Goal: Information Seeking & Learning: Learn about a topic

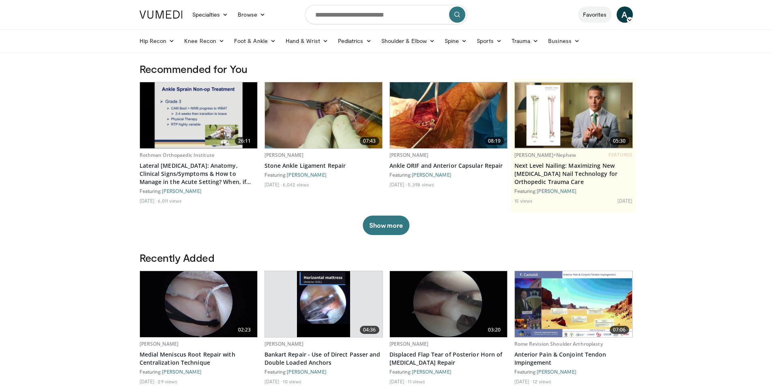
click at [591, 19] on link "Favorites" at bounding box center [595, 14] width 34 height 16
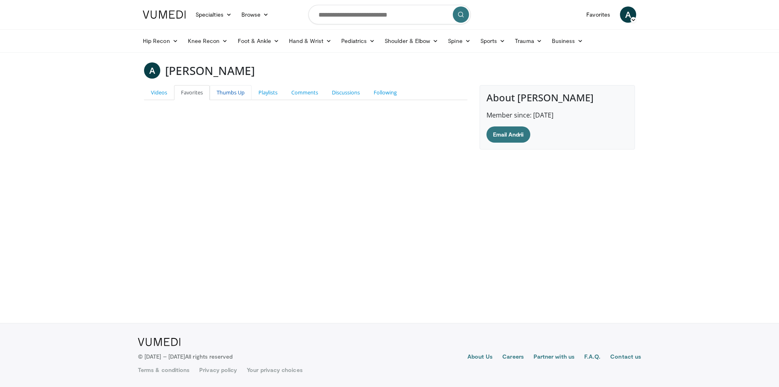
click at [232, 90] on link "Thumbs Up" at bounding box center [231, 92] width 42 height 15
click at [283, 93] on link "Playlists" at bounding box center [268, 92] width 33 height 15
click at [635, 22] on icon at bounding box center [634, 20] width 6 height 6
click at [613, 32] on link "Add a Video" at bounding box center [586, 33] width 97 height 13
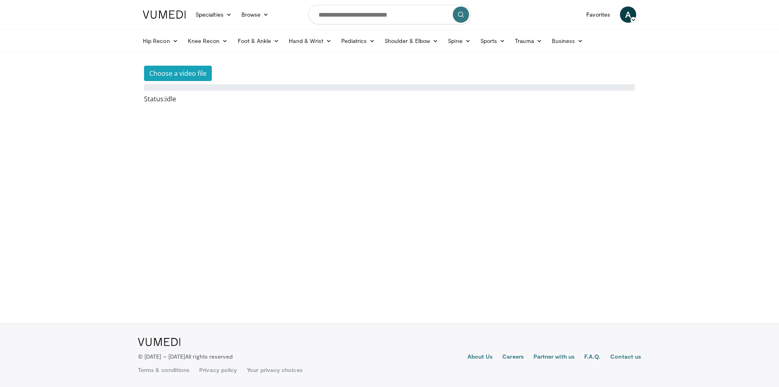
click at [634, 17] on span "A" at bounding box center [628, 14] width 16 height 16
click at [558, 75] on link "Settings" at bounding box center [586, 79] width 97 height 13
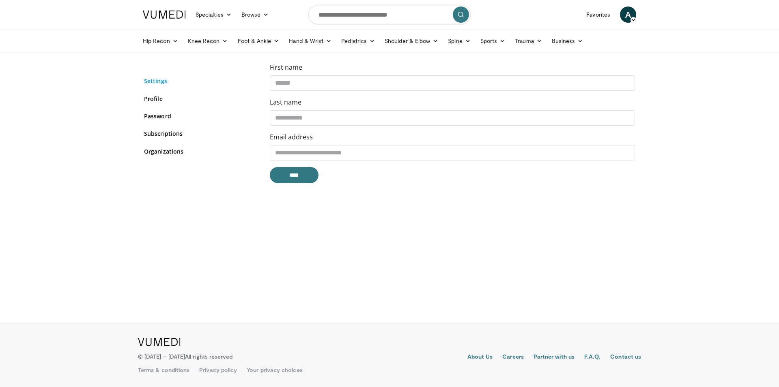
click at [153, 80] on link "Settings" at bounding box center [201, 81] width 114 height 9
click at [157, 98] on link "Profile" at bounding box center [201, 99] width 114 height 9
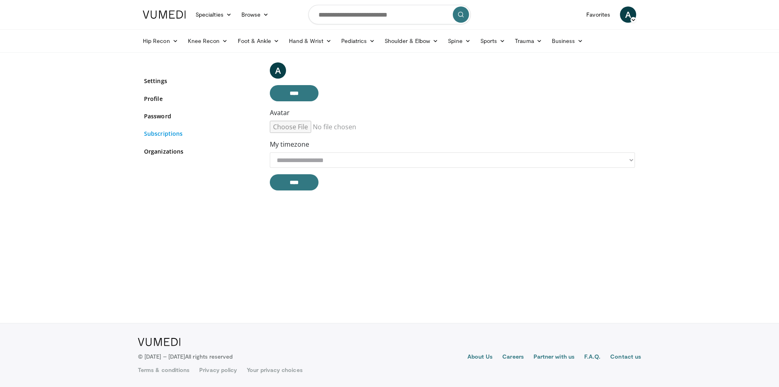
click at [179, 134] on link "Subscriptions" at bounding box center [201, 133] width 114 height 9
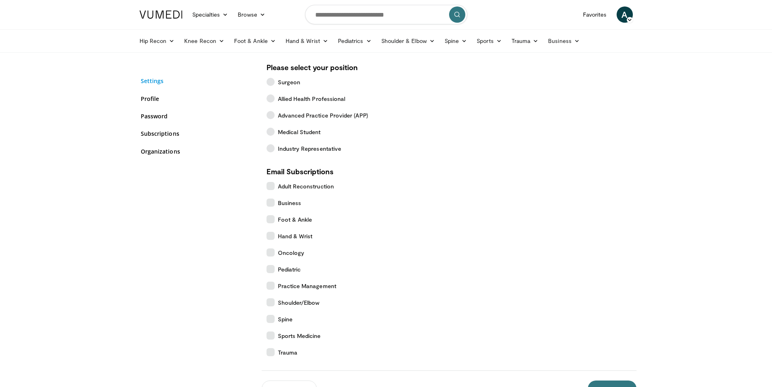
click at [164, 79] on link "Settings" at bounding box center [198, 81] width 114 height 9
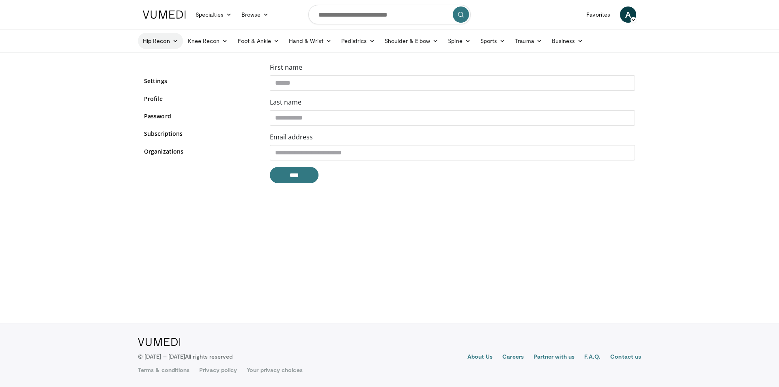
click at [162, 35] on link "Hip Recon" at bounding box center [160, 41] width 45 height 16
click at [187, 65] on link "Hip Arthroplasty" at bounding box center [186, 60] width 97 height 13
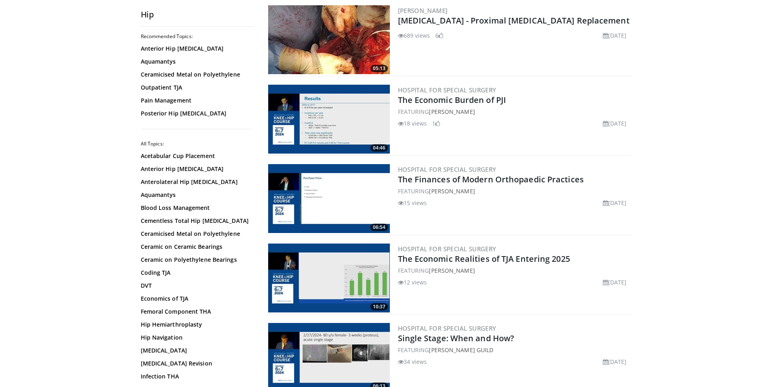
scroll to position [497, 0]
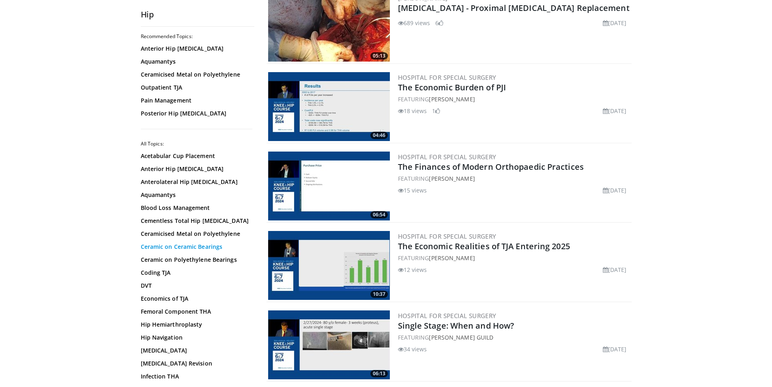
click at [209, 248] on link "Ceramic on Ceramic Bearings" at bounding box center [196, 247] width 110 height 8
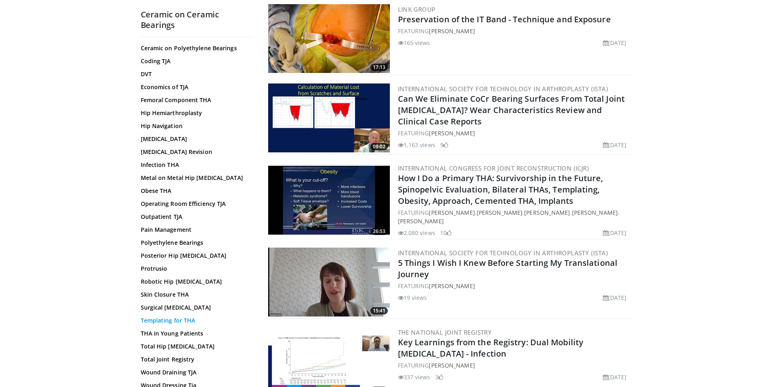
scroll to position [911, 0]
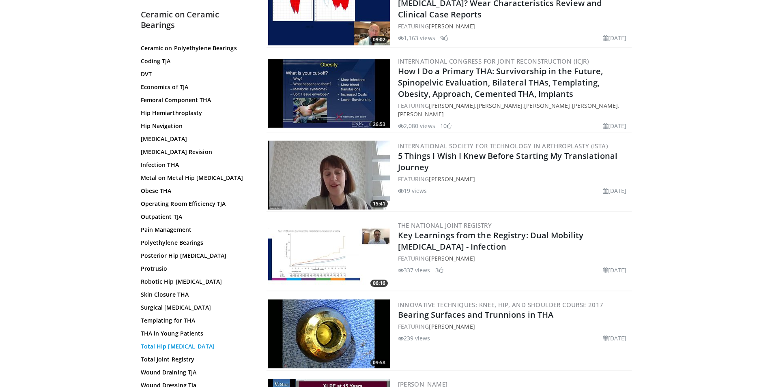
click at [192, 343] on link "Total Hip Arthroplasty" at bounding box center [196, 347] width 110 height 8
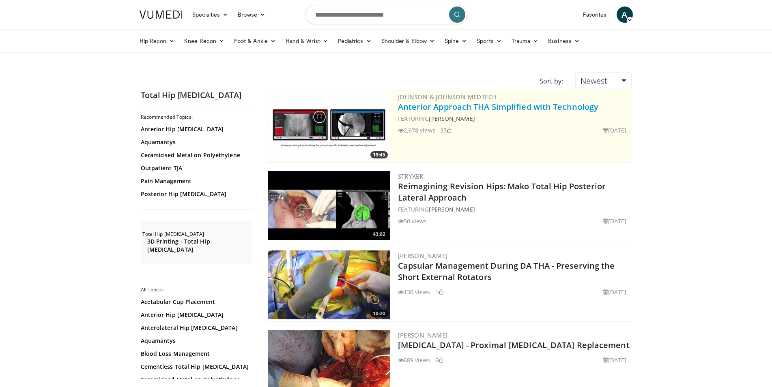
click at [452, 108] on link "Anterior Approach THA Simplified with Technology" at bounding box center [498, 106] width 201 height 11
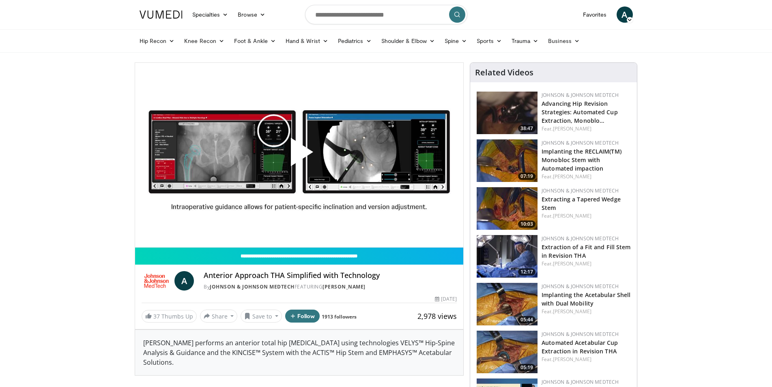
click at [299, 155] on span "Video Player" at bounding box center [299, 155] width 0 height 0
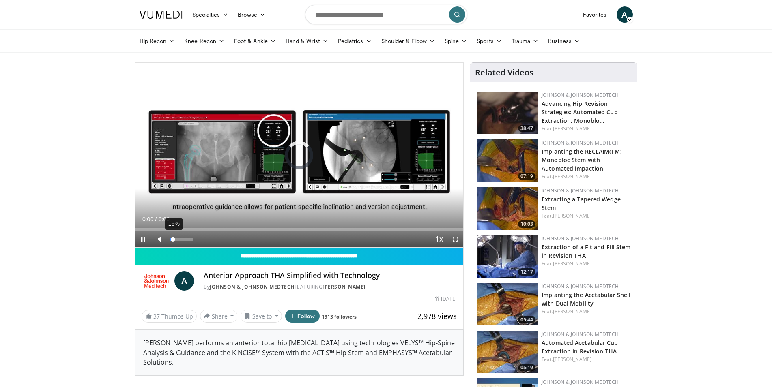
drag, startPoint x: 187, startPoint y: 240, endPoint x: 173, endPoint y: 239, distance: 13.9
click at [173, 239] on div "Volume Level" at bounding box center [172, 239] width 4 height 3
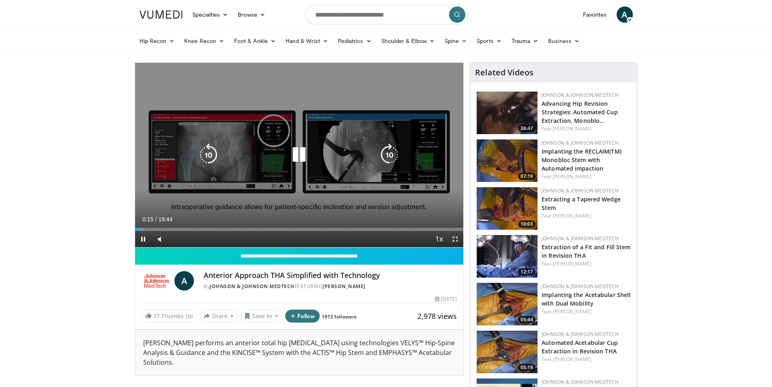
click at [385, 153] on icon "Video Player" at bounding box center [389, 155] width 23 height 23
click at [390, 153] on icon "Video Player" at bounding box center [389, 155] width 23 height 23
click at [295, 154] on icon "Video Player" at bounding box center [299, 155] width 23 height 23
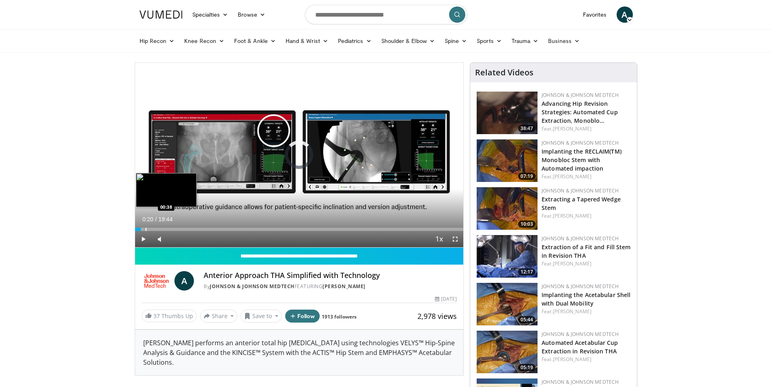
click at [145, 228] on div "Loaded : 0.00% 00:36 00:38" at bounding box center [299, 229] width 329 height 3
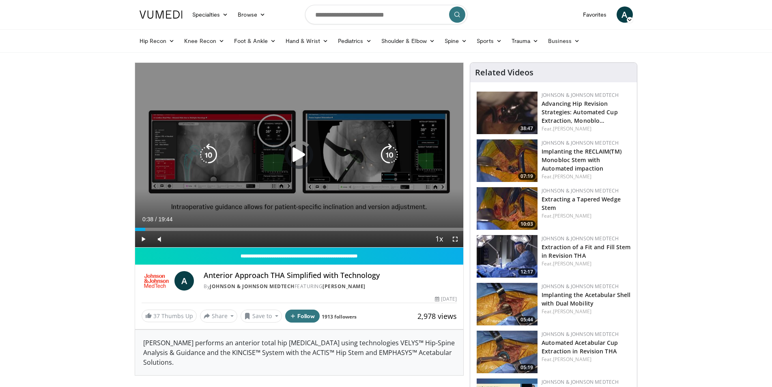
click at [306, 150] on icon "Video Player" at bounding box center [299, 155] width 23 height 23
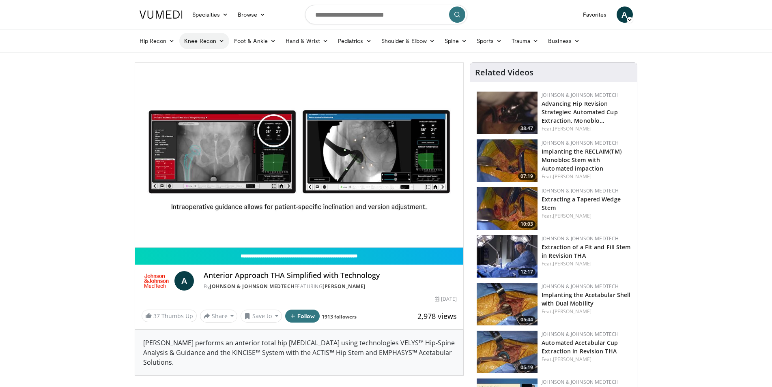
click at [207, 38] on link "Knee Recon" at bounding box center [204, 41] width 50 height 16
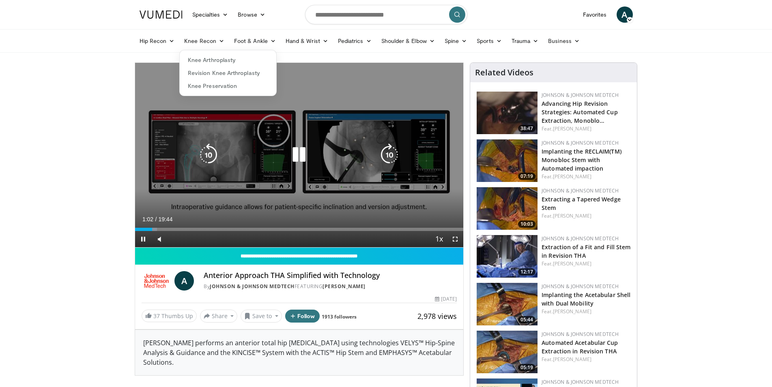
click at [297, 151] on icon "Video Player" at bounding box center [299, 155] width 23 height 23
click at [301, 159] on icon "Video Player" at bounding box center [299, 155] width 23 height 23
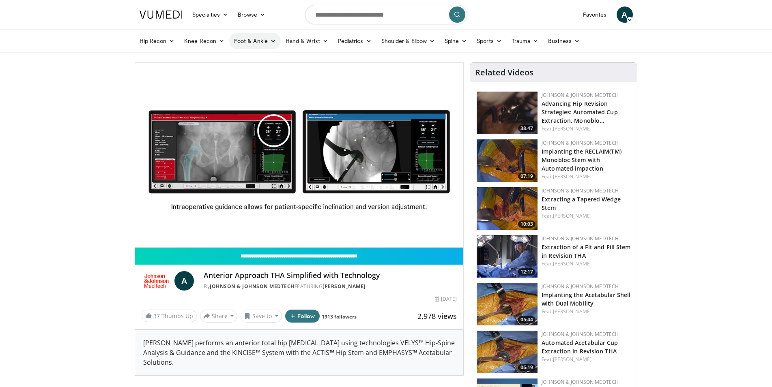
click at [258, 45] on link "Foot & Ankle" at bounding box center [255, 41] width 52 height 16
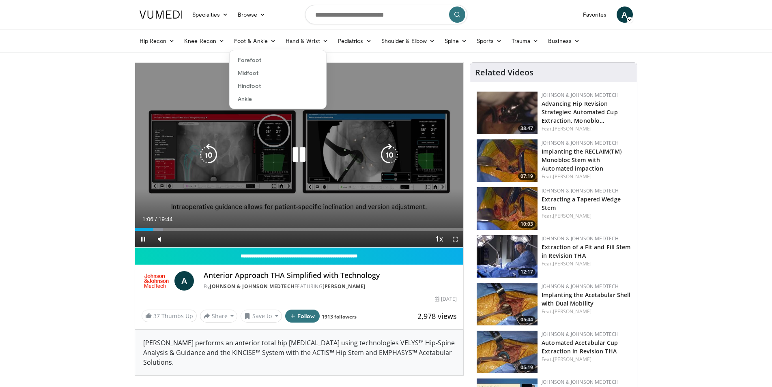
click at [251, 162] on div "Video Player" at bounding box center [298, 155] width 197 height 16
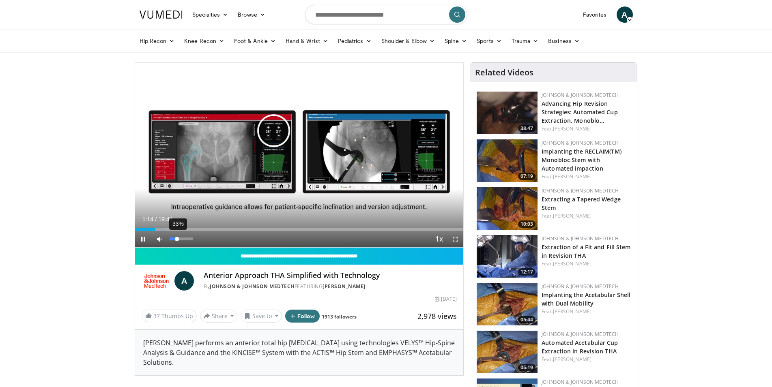
click at [177, 240] on div "Volume Level" at bounding box center [174, 239] width 8 height 3
click at [177, 241] on div "Volume Level" at bounding box center [173, 239] width 7 height 3
click at [175, 241] on div "Volume Level" at bounding box center [172, 239] width 5 height 3
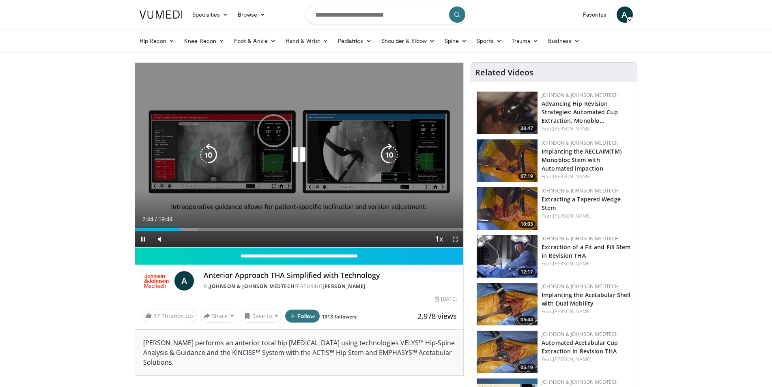
click at [235, 186] on div "20 seconds Tap to unmute" at bounding box center [299, 155] width 329 height 185
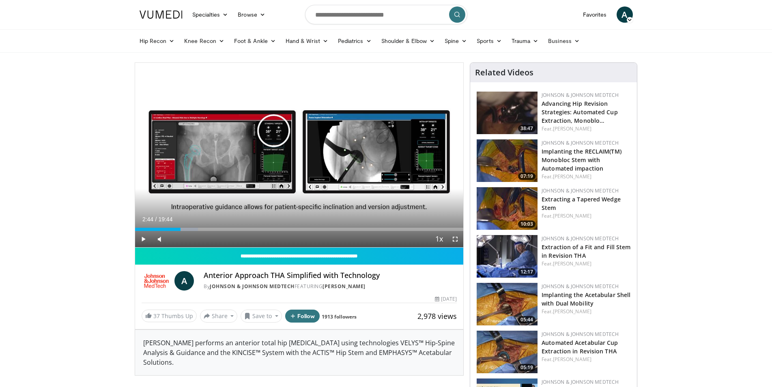
click at [235, 186] on div "20 seconds Tap to unmute" at bounding box center [299, 155] width 329 height 185
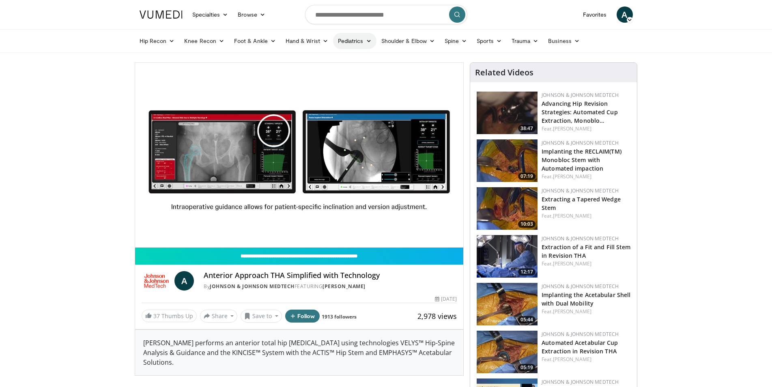
click at [343, 46] on link "Pediatrics" at bounding box center [354, 41] width 43 height 16
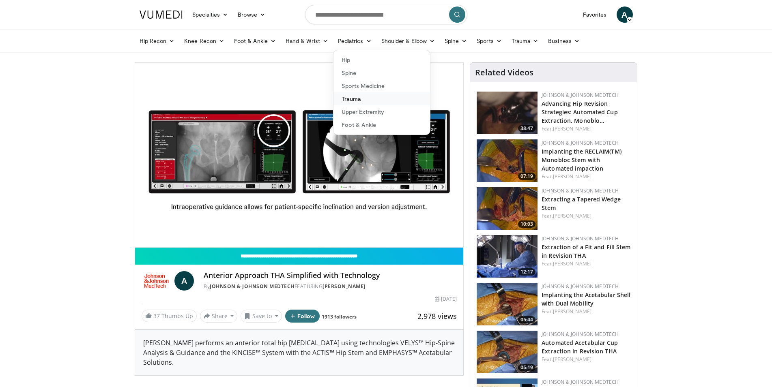
click at [354, 101] on link "Trauma" at bounding box center [382, 99] width 97 height 13
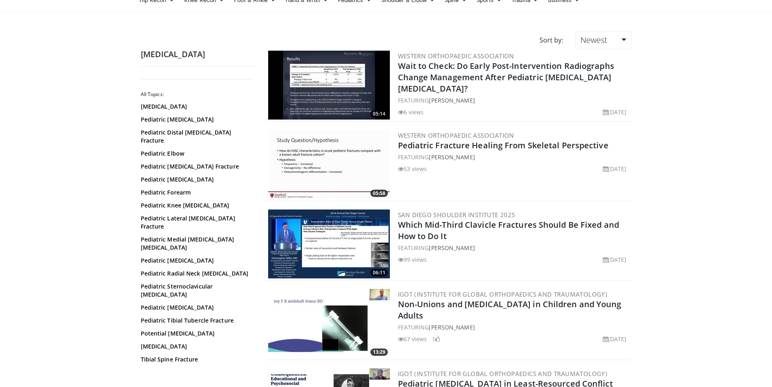
scroll to position [41, 0]
click at [174, 316] on link "Pediatric Tibial Tubercle Fracture" at bounding box center [196, 320] width 110 height 8
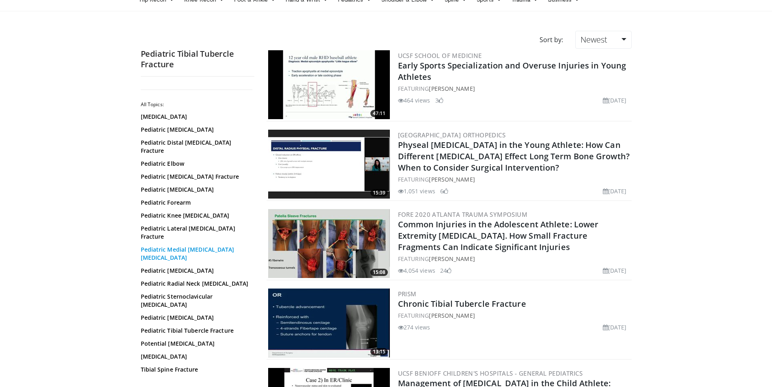
click at [187, 246] on link "Pediatric Medial [MEDICAL_DATA] [MEDICAL_DATA]" at bounding box center [196, 254] width 110 height 16
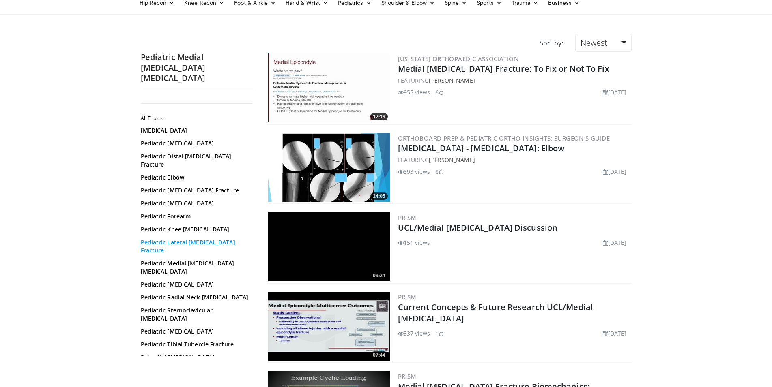
scroll to position [166, 0]
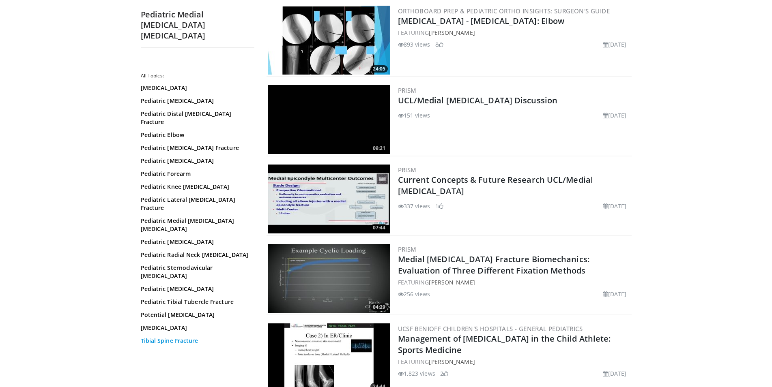
click at [153, 337] on link "Tibial Spine Fracture" at bounding box center [196, 341] width 110 height 8
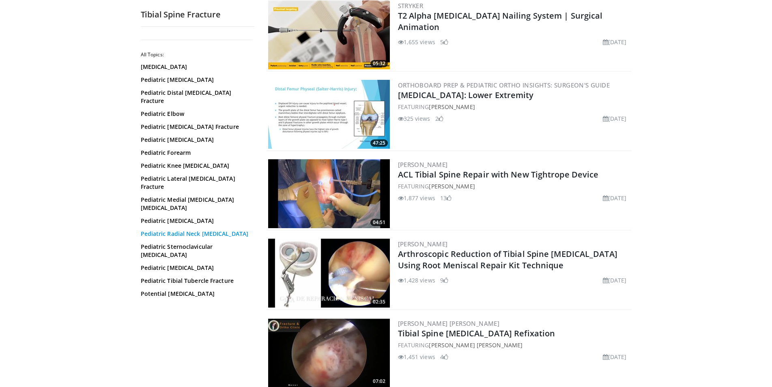
scroll to position [331, 0]
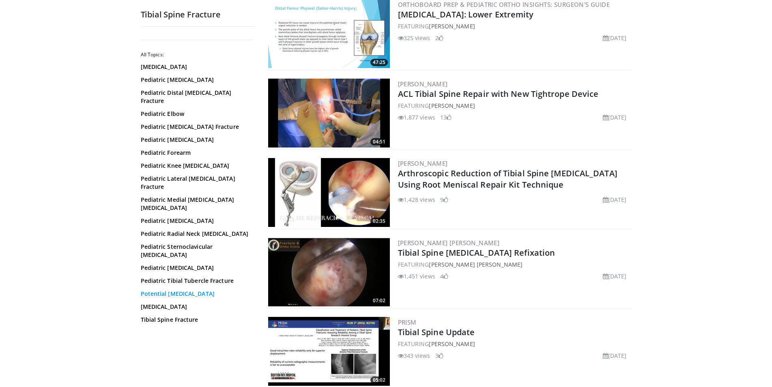
click at [168, 290] on link "Potential [MEDICAL_DATA]" at bounding box center [196, 294] width 110 height 8
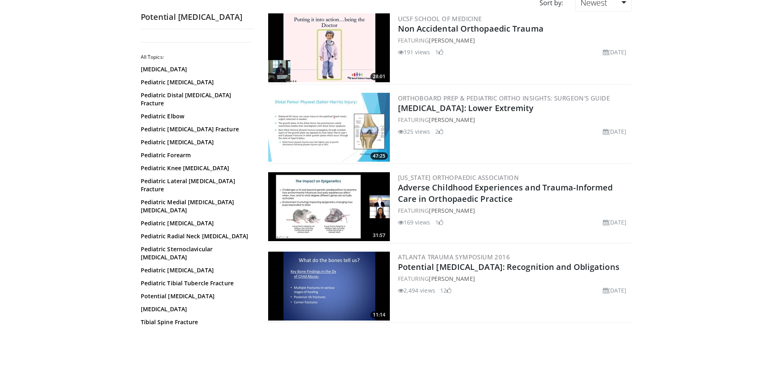
scroll to position [140, 0]
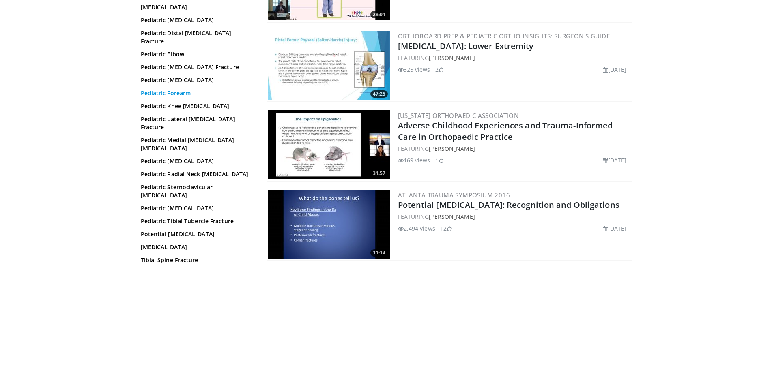
click at [177, 89] on link "Pediatric Forearm" at bounding box center [196, 93] width 110 height 8
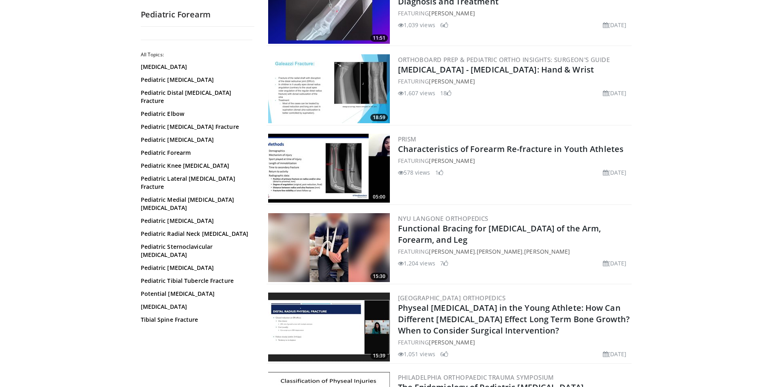
scroll to position [124, 0]
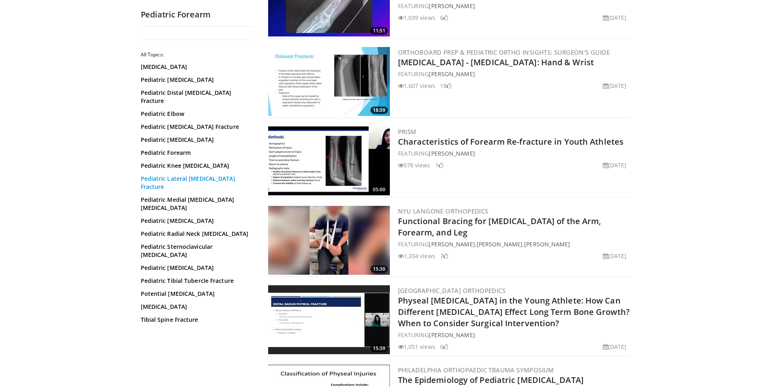
click at [174, 175] on link "Pediatric Lateral [MEDICAL_DATA] Fracture" at bounding box center [196, 183] width 110 height 16
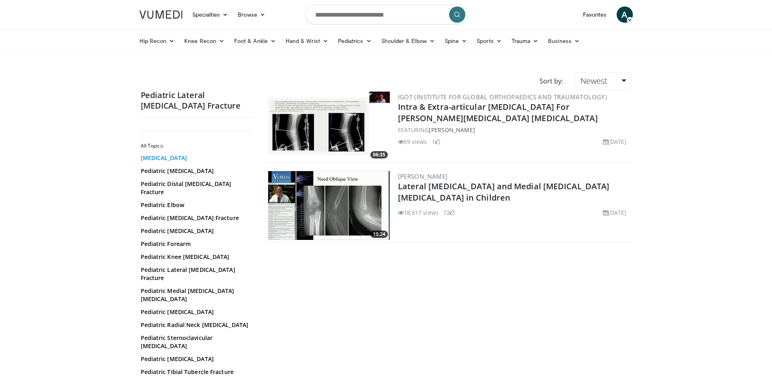
click at [148, 161] on link "[MEDICAL_DATA]" at bounding box center [196, 158] width 110 height 8
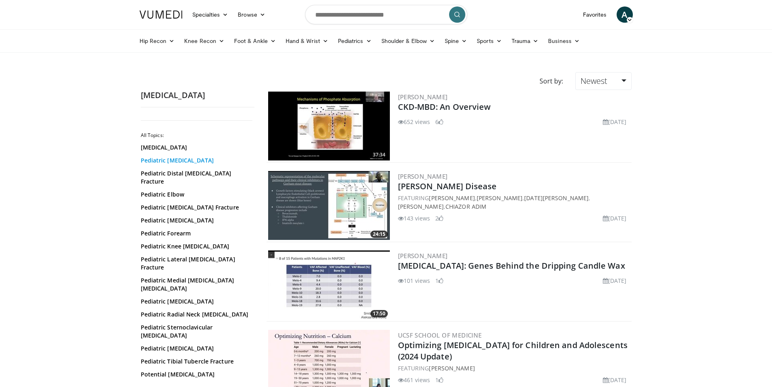
click at [190, 161] on link "Pediatric [MEDICAL_DATA]" at bounding box center [196, 161] width 110 height 8
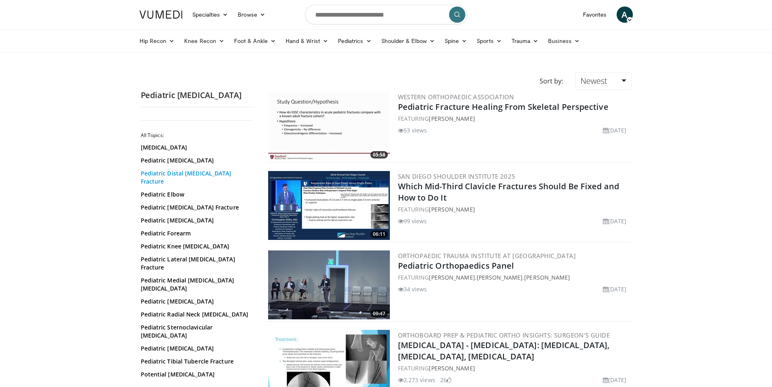
click at [189, 175] on link "Pediatric Distal [MEDICAL_DATA] Fracture" at bounding box center [196, 178] width 110 height 16
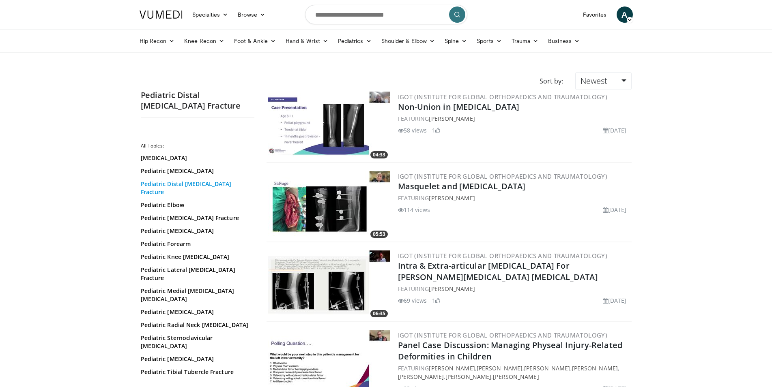
click at [182, 187] on link "Pediatric Distal [MEDICAL_DATA] Fracture" at bounding box center [196, 188] width 110 height 16
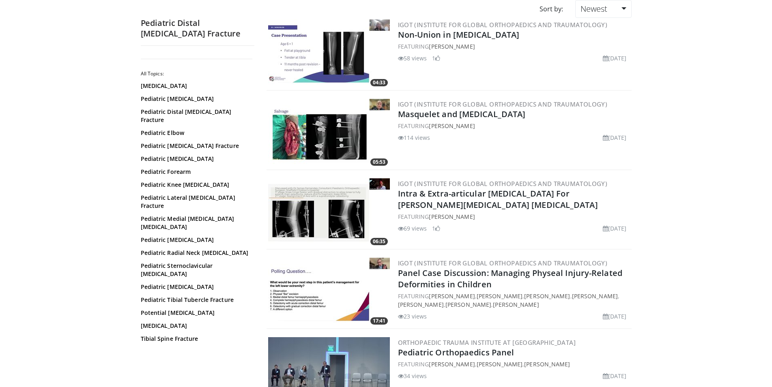
scroll to position [69, 0]
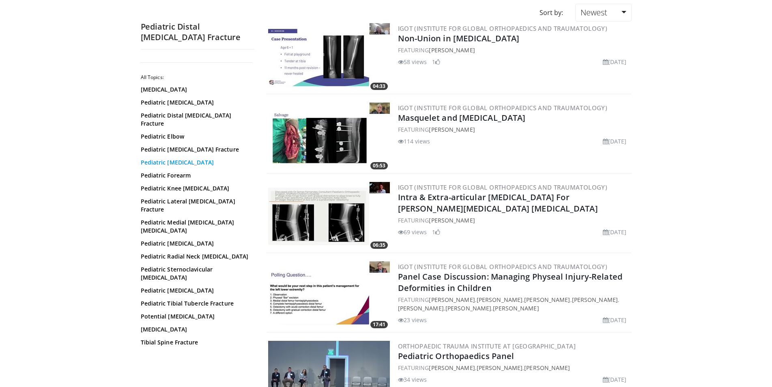
click at [173, 159] on link "Pediatric Femoral Shaft Fracture" at bounding box center [196, 163] width 110 height 8
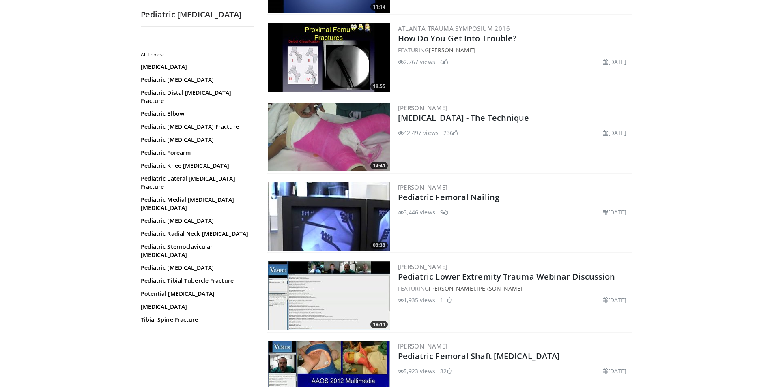
scroll to position [848, 0]
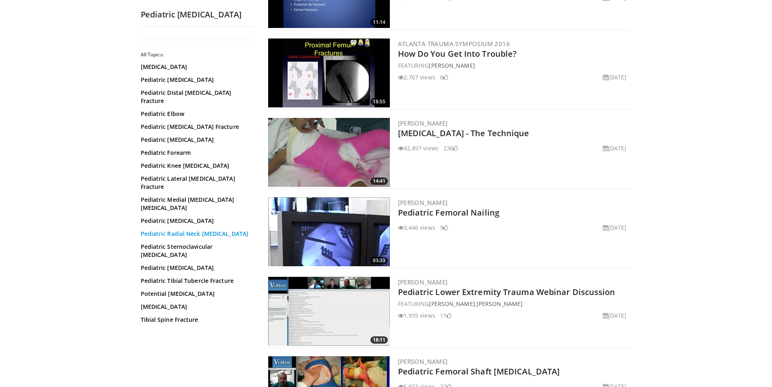
click at [186, 230] on link "Pediatric Radial Neck [MEDICAL_DATA]" at bounding box center [196, 234] width 110 height 8
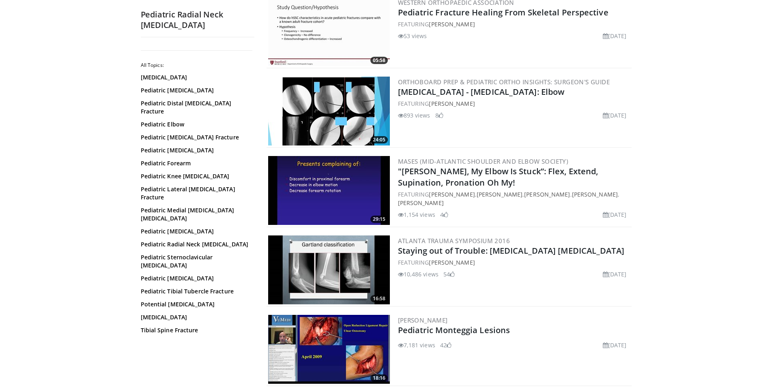
scroll to position [53, 0]
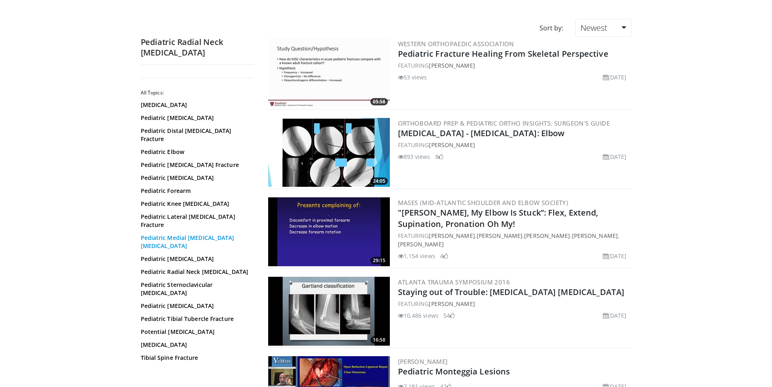
click at [186, 234] on link "Pediatric Medial [MEDICAL_DATA] [MEDICAL_DATA]" at bounding box center [196, 242] width 110 height 16
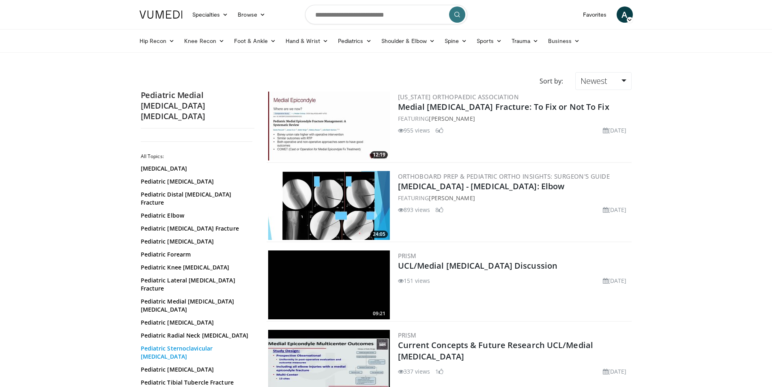
click at [192, 345] on link "Pediatric Sternoclavicular [MEDICAL_DATA]" at bounding box center [196, 353] width 110 height 16
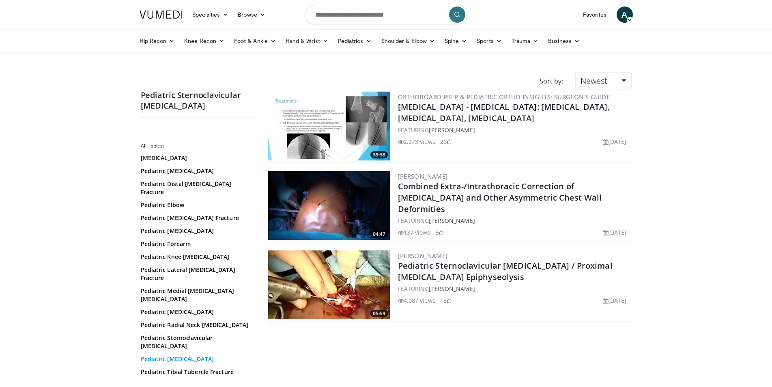
click at [187, 355] on link "Pediatric [MEDICAL_DATA]" at bounding box center [196, 359] width 110 height 8
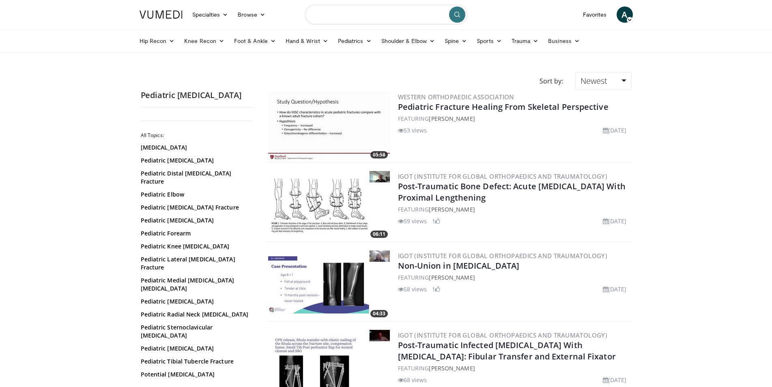
click at [360, 19] on input "Search topics, interventions" at bounding box center [386, 14] width 162 height 19
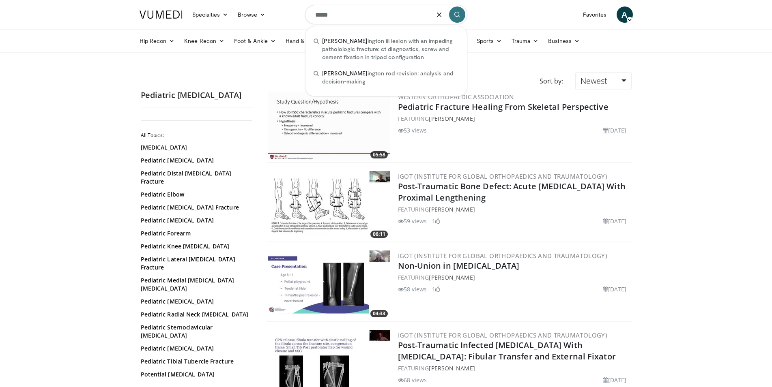
type input "******"
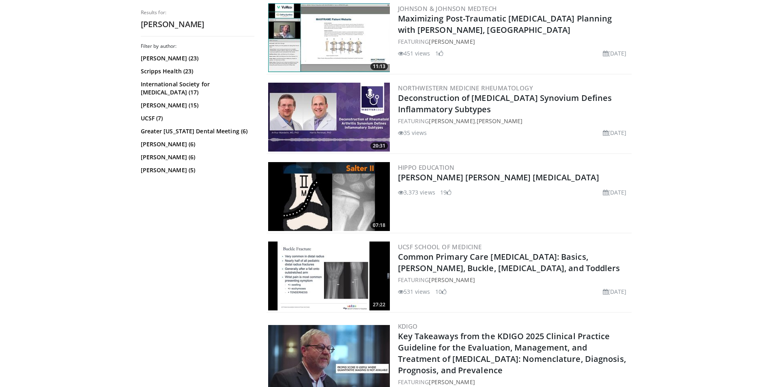
scroll to position [331, 0]
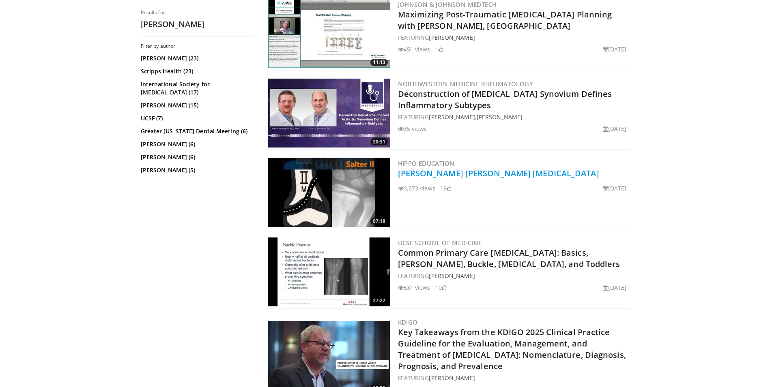
click at [451, 174] on link "[PERSON_NAME] [PERSON_NAME] [MEDICAL_DATA]" at bounding box center [498, 173] width 201 height 11
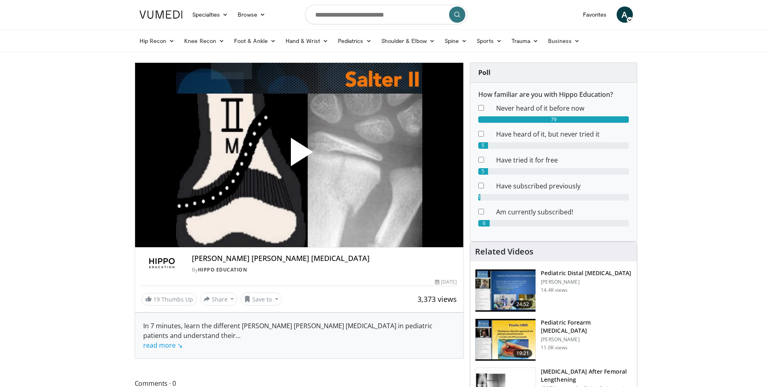
click at [299, 155] on span "Video Player" at bounding box center [299, 155] width 0 height 0
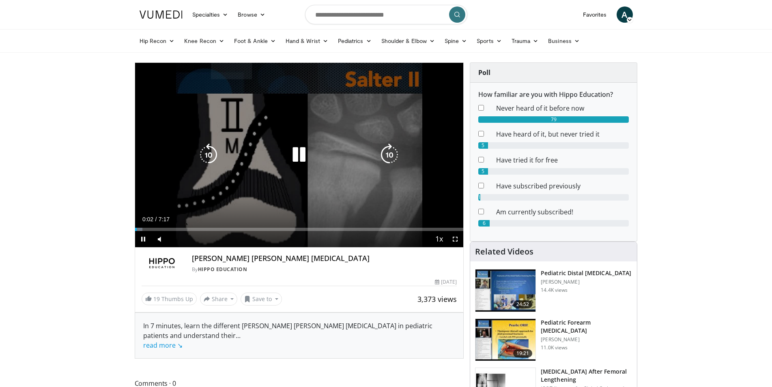
click at [386, 157] on icon "Video Player" at bounding box center [389, 155] width 23 height 23
click at [207, 150] on icon "Video Player" at bounding box center [208, 155] width 23 height 23
click at [297, 154] on icon "Video Player" at bounding box center [299, 155] width 23 height 23
